Goal: Task Accomplishment & Management: Complete application form

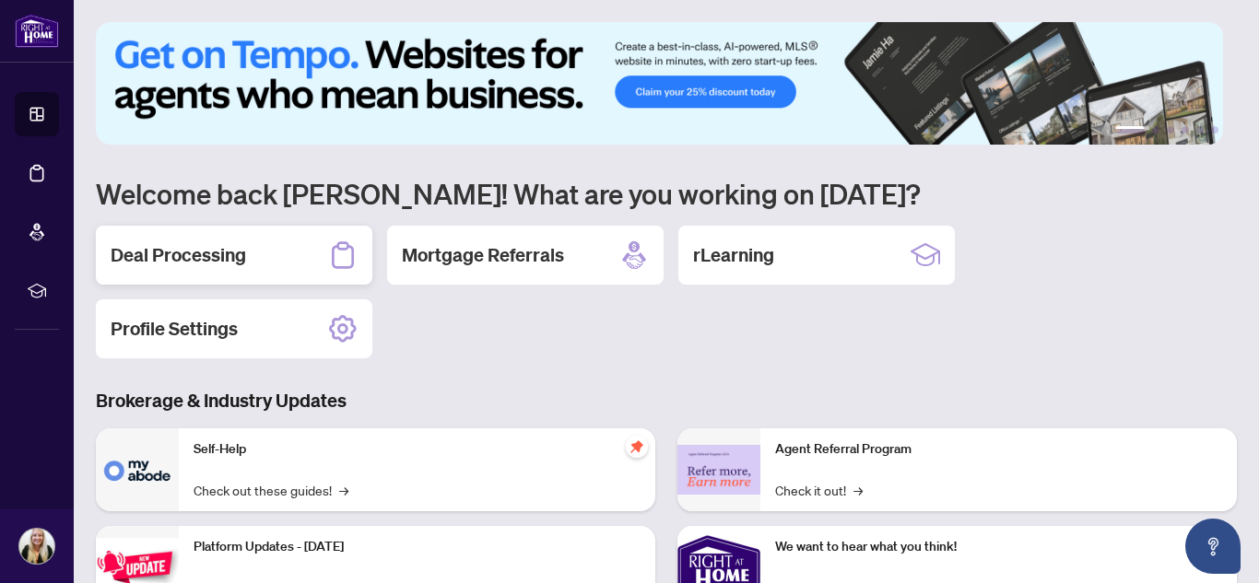
click at [129, 253] on h2 "Deal Processing" at bounding box center [178, 255] width 135 height 26
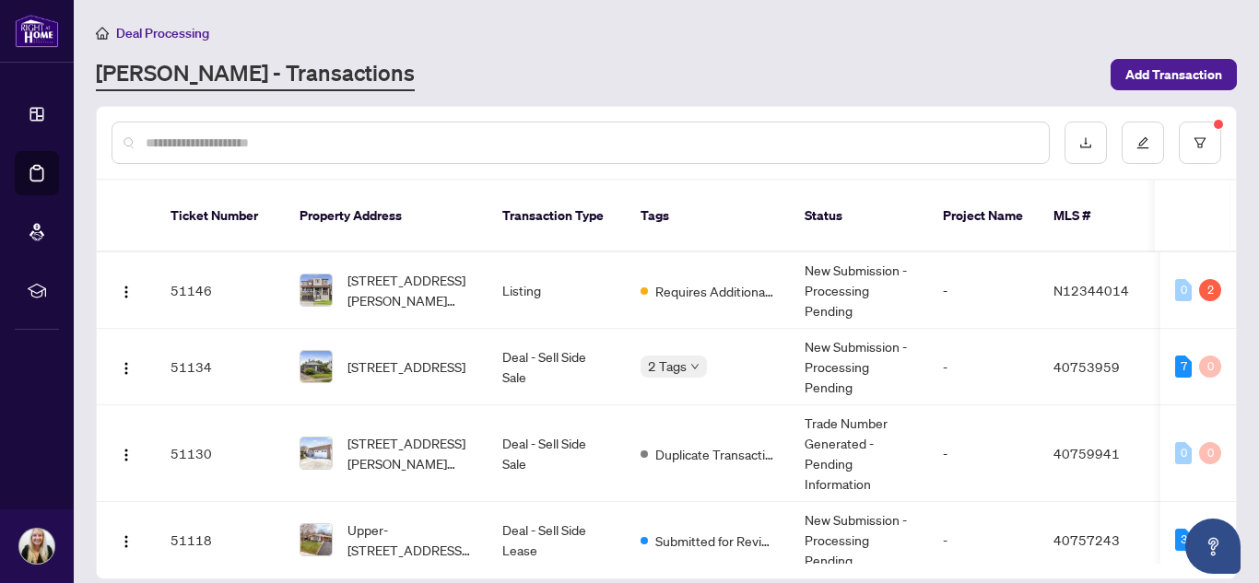
click at [203, 148] on input "text" at bounding box center [590, 143] width 888 height 20
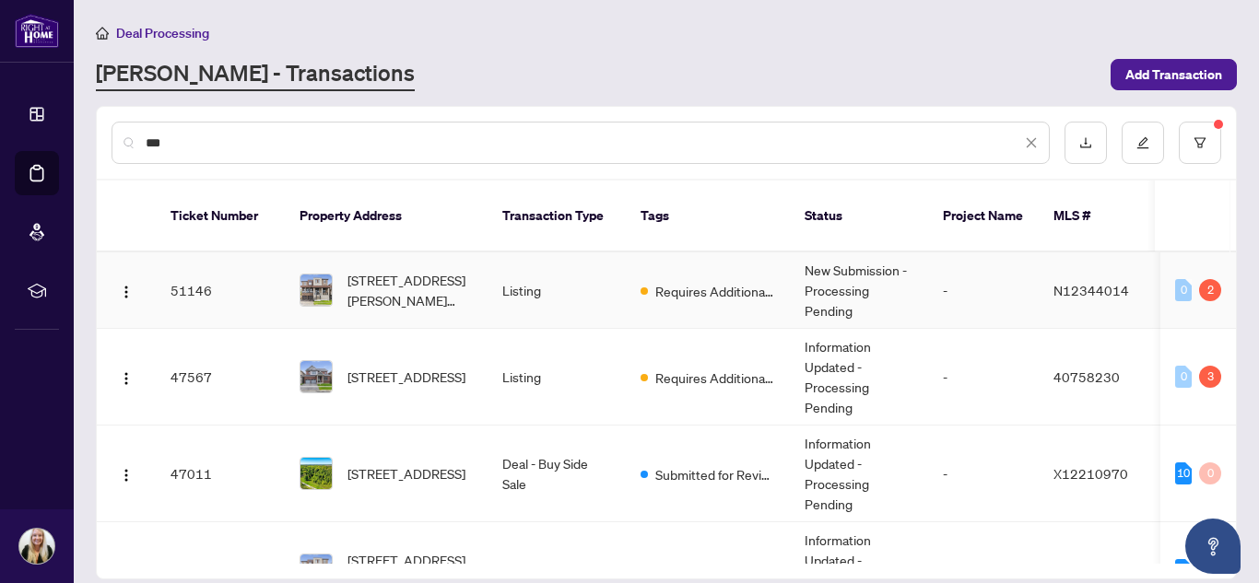
type input "***"
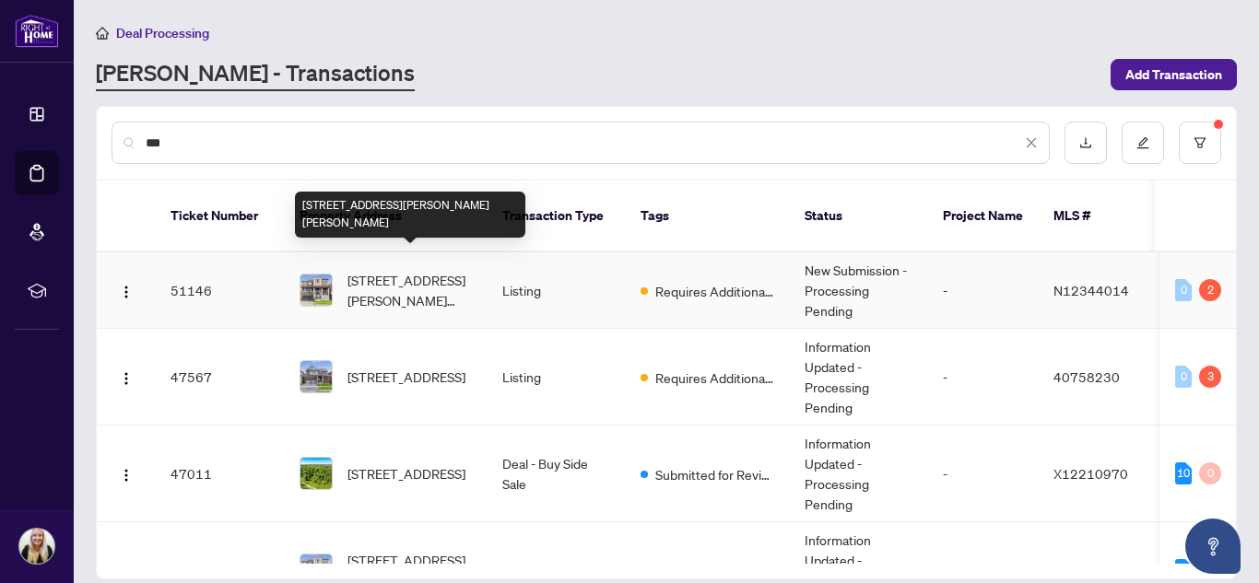
click at [390, 270] on span "[STREET_ADDRESS][PERSON_NAME][PERSON_NAME]" at bounding box center [409, 290] width 125 height 41
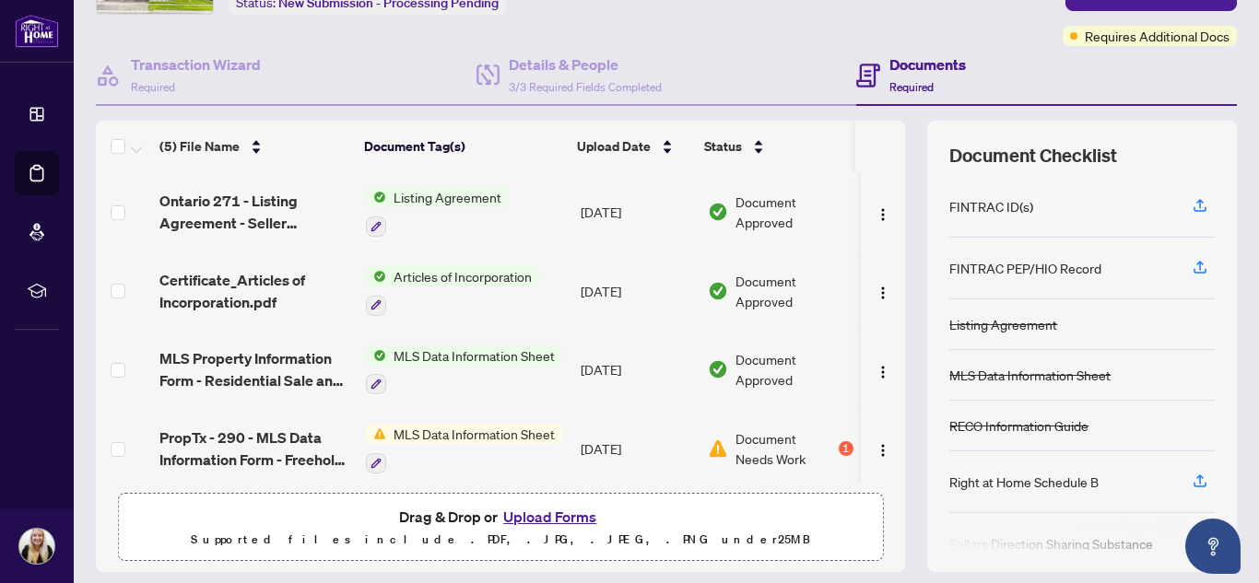
scroll to position [188, 0]
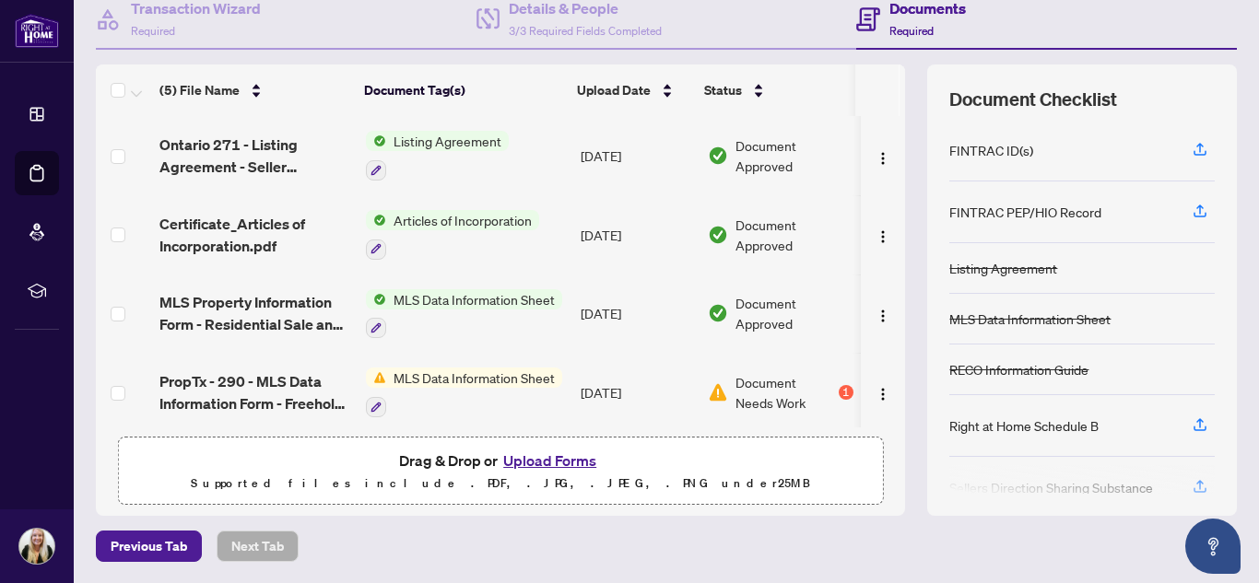
click at [562, 455] on button "Upload Forms" at bounding box center [550, 461] width 104 height 24
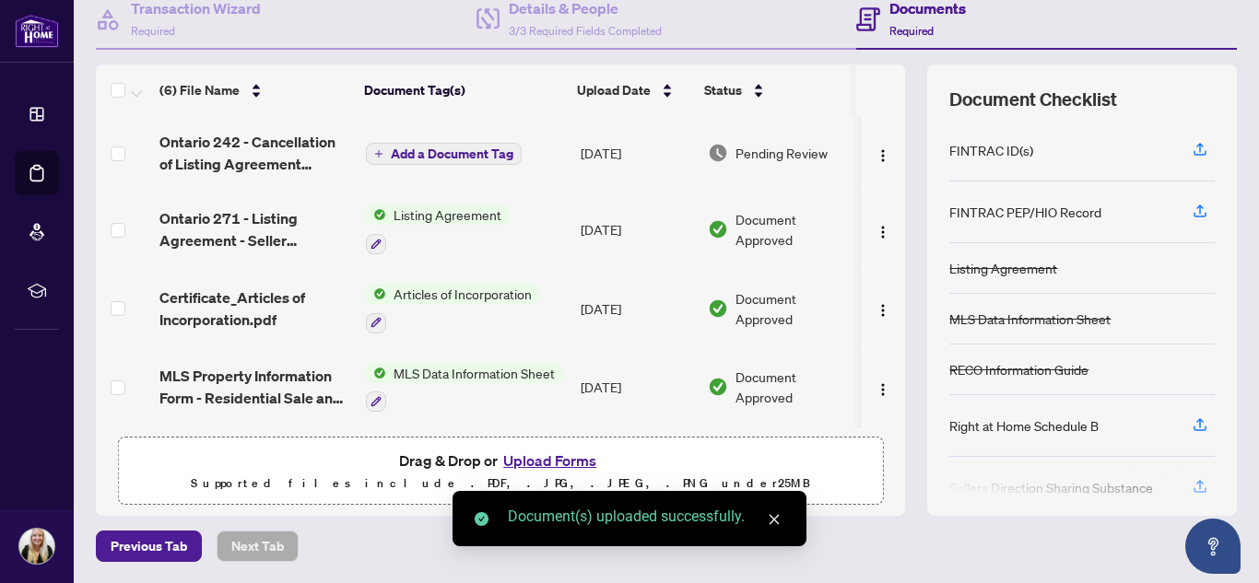
click at [488, 149] on span "Add a Document Tag" at bounding box center [452, 153] width 123 height 13
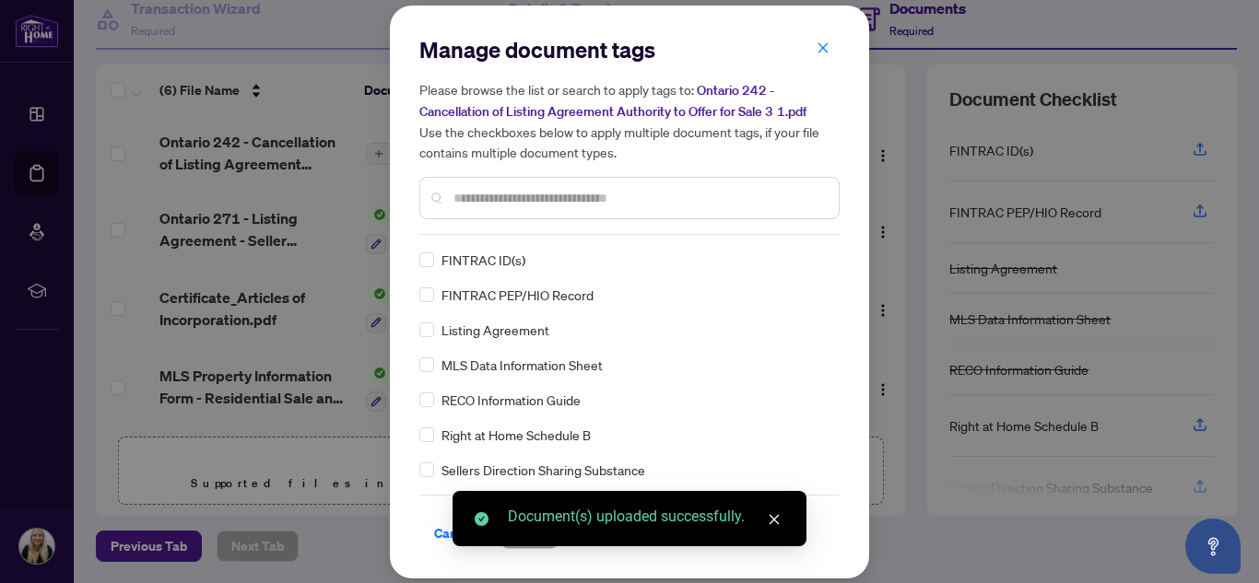
click at [521, 229] on div "Manage document tags Please browse the list or search to apply tags to: Ontario…" at bounding box center [629, 135] width 420 height 200
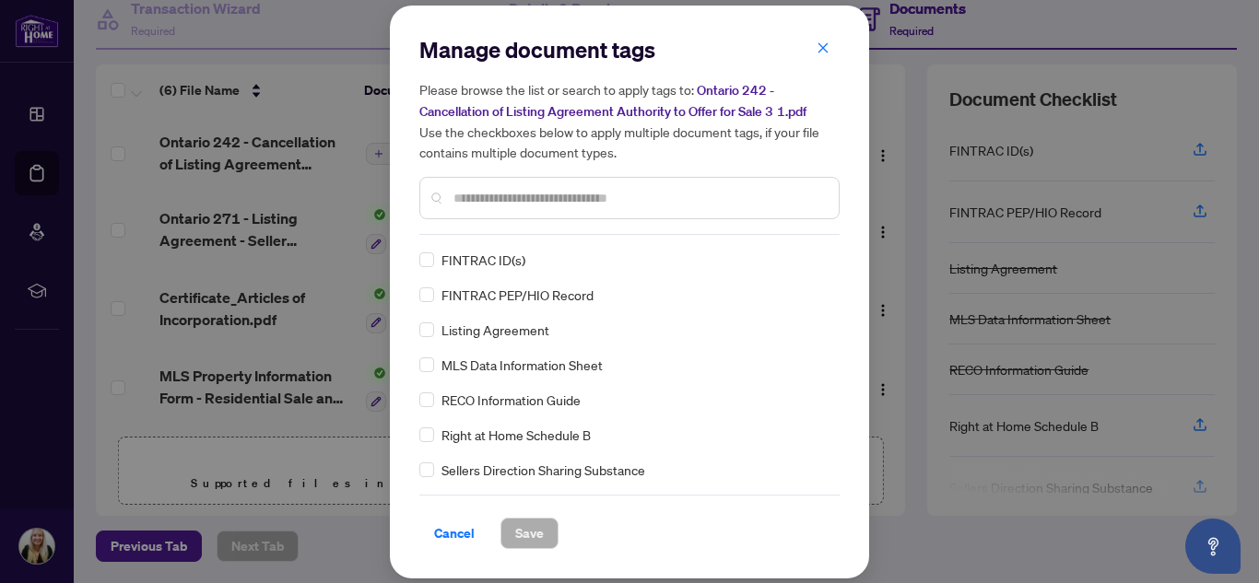
click at [511, 206] on input "text" at bounding box center [638, 198] width 370 height 20
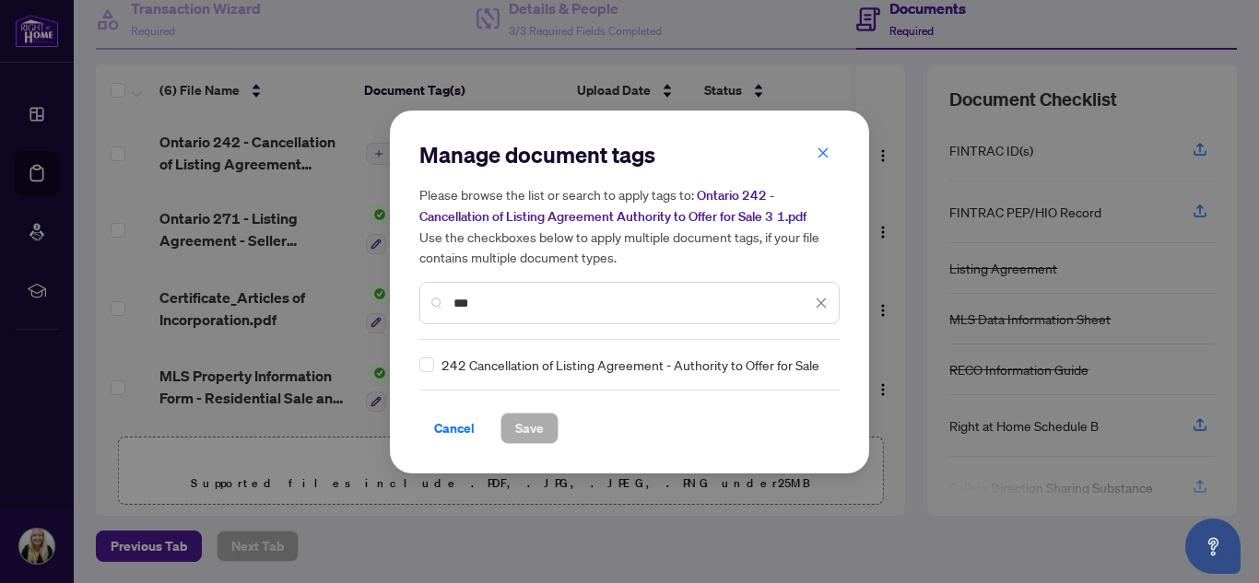
type input "***"
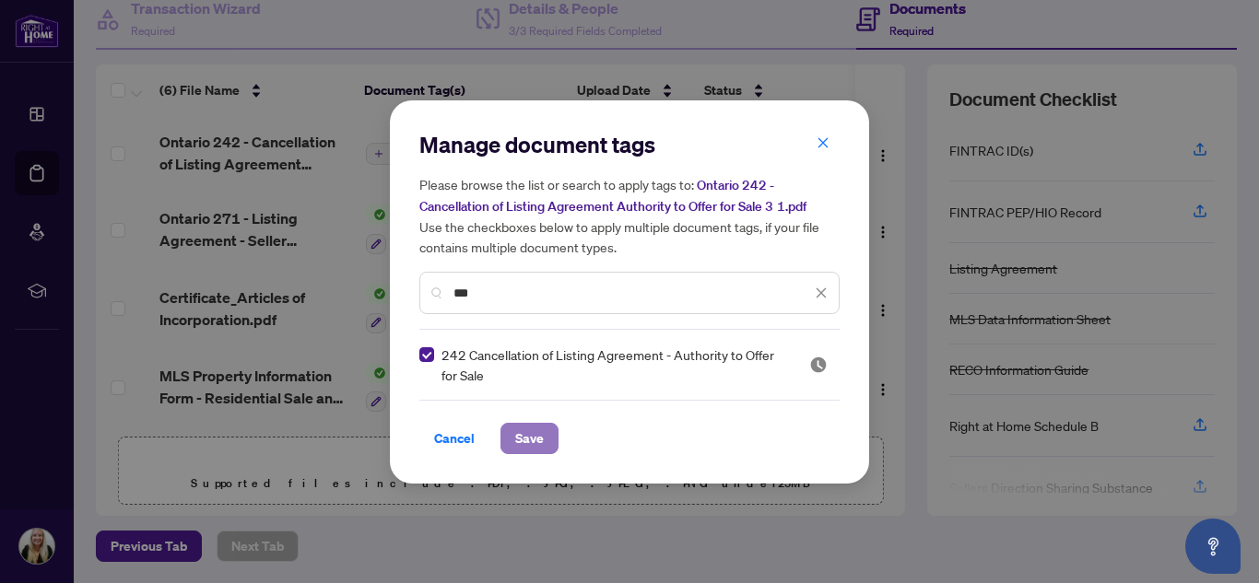
click at [547, 443] on button "Save" at bounding box center [529, 438] width 58 height 31
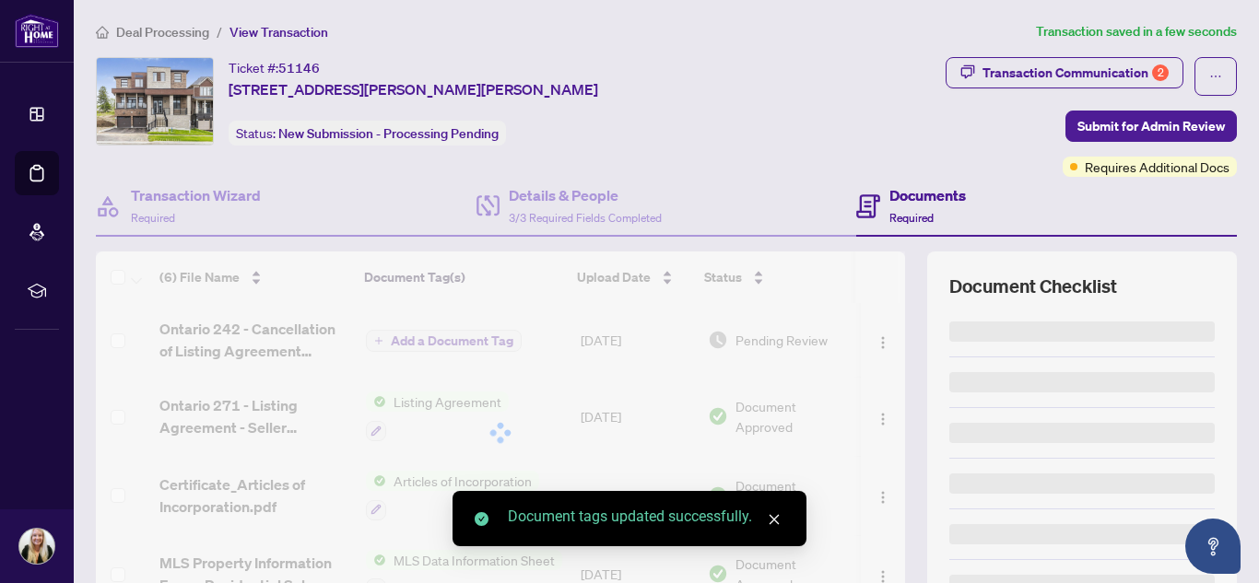
scroll to position [0, 0]
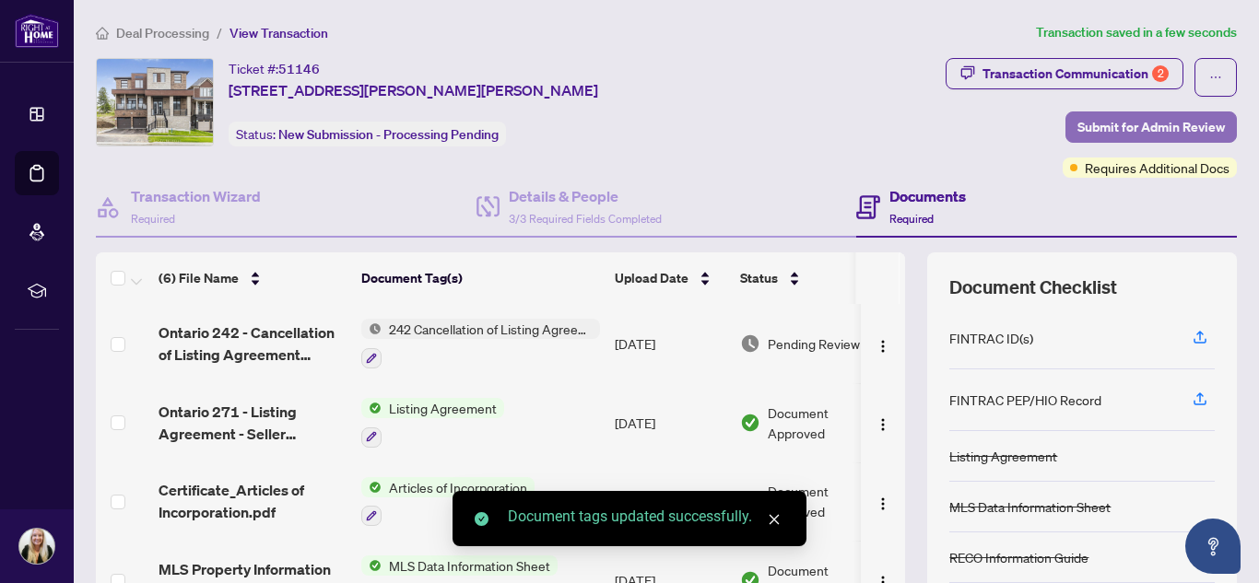
click at [1120, 123] on span "Submit for Admin Review" at bounding box center [1150, 126] width 147 height 29
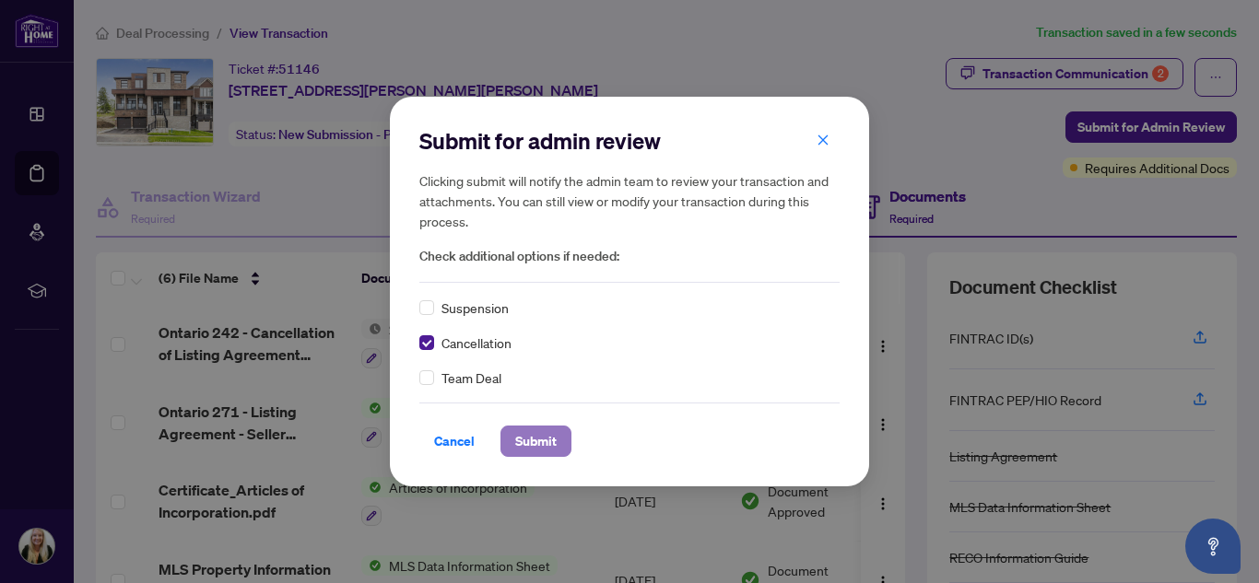
click at [543, 451] on span "Submit" at bounding box center [535, 441] width 41 height 29
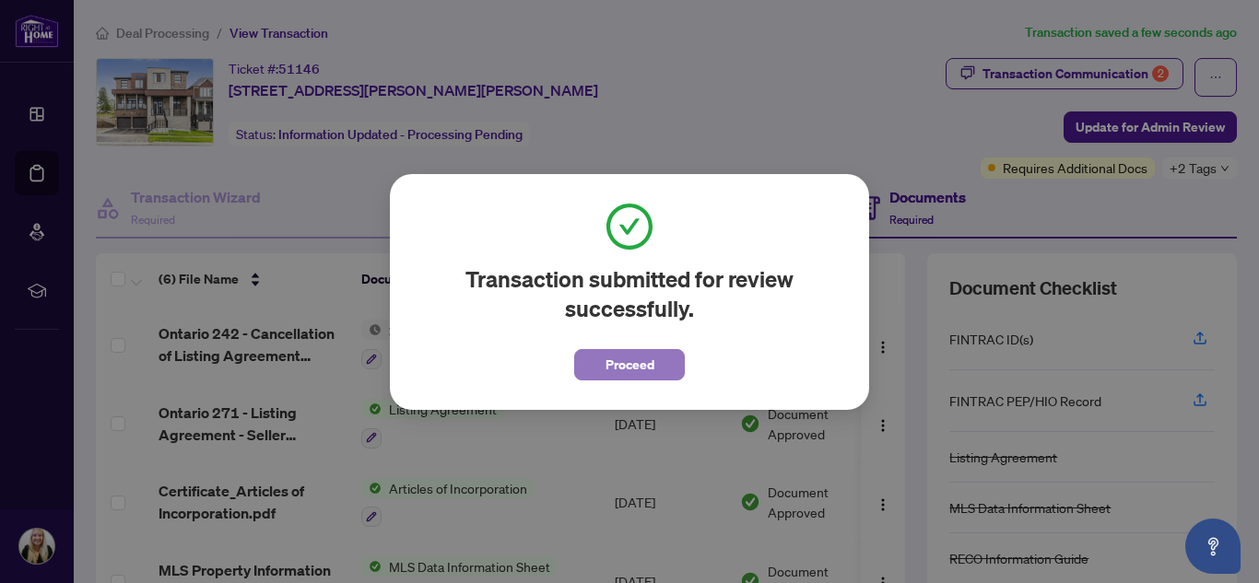
click at [621, 368] on span "Proceed" at bounding box center [629, 364] width 49 height 29
